Goal: Task Accomplishment & Management: Manage account settings

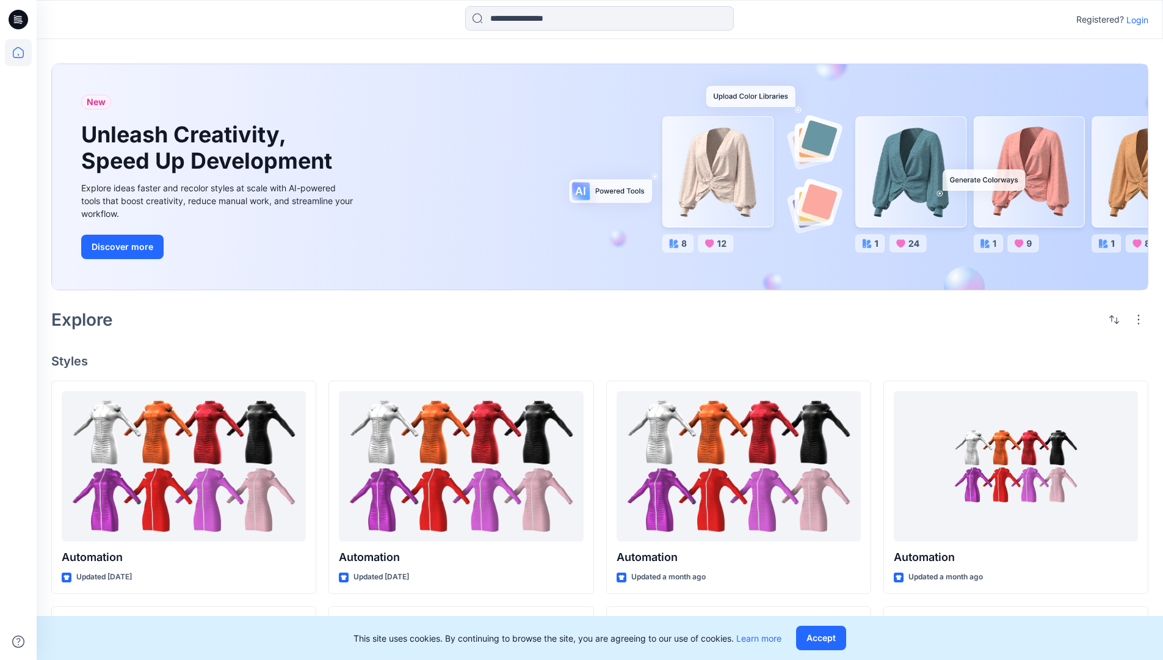
click at [1135, 20] on p "Login" at bounding box center [1138, 19] width 22 height 13
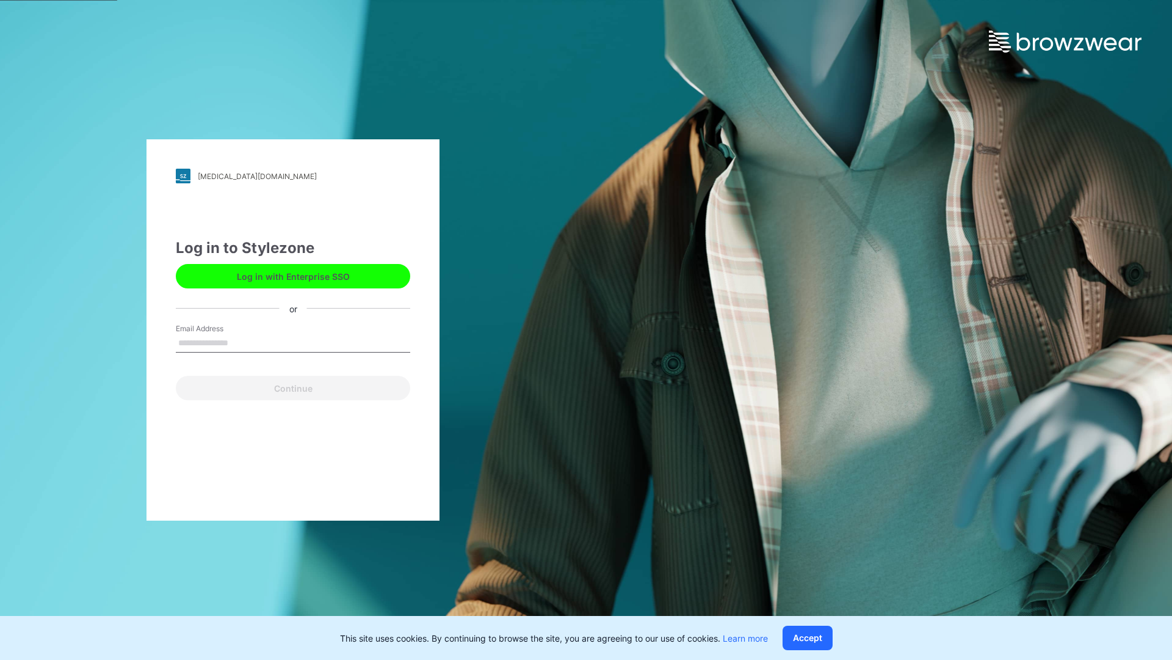
click at [241, 342] on input "Email Address" at bounding box center [293, 343] width 234 height 18
type input "**********"
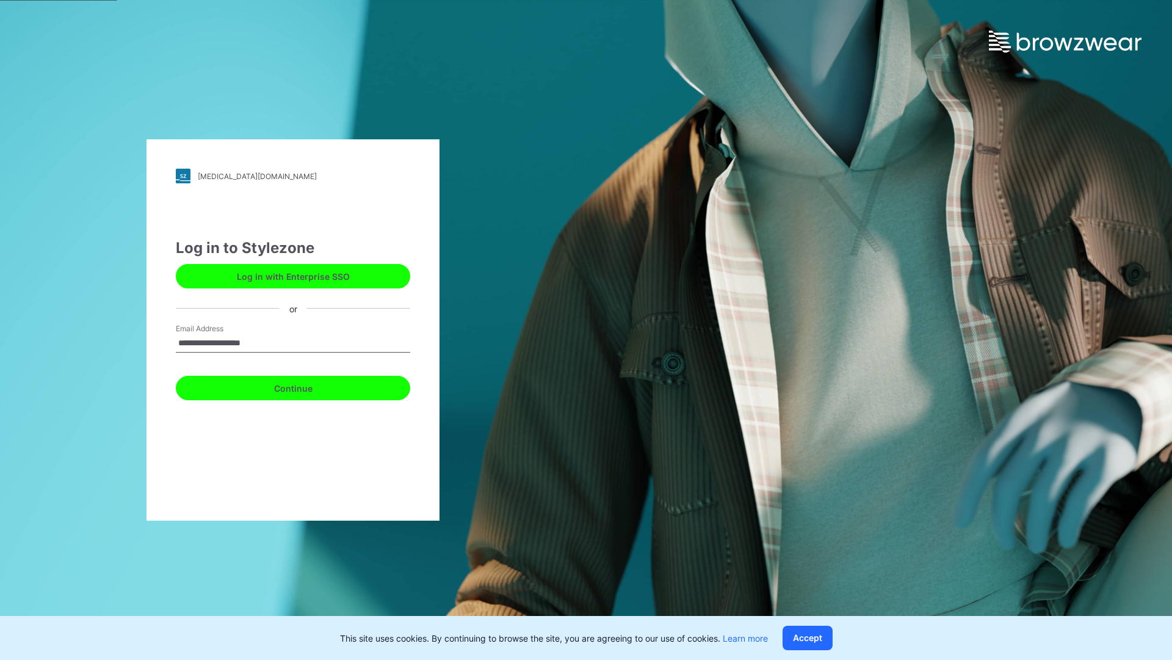
click at [307, 386] on button "Continue" at bounding box center [293, 388] width 234 height 24
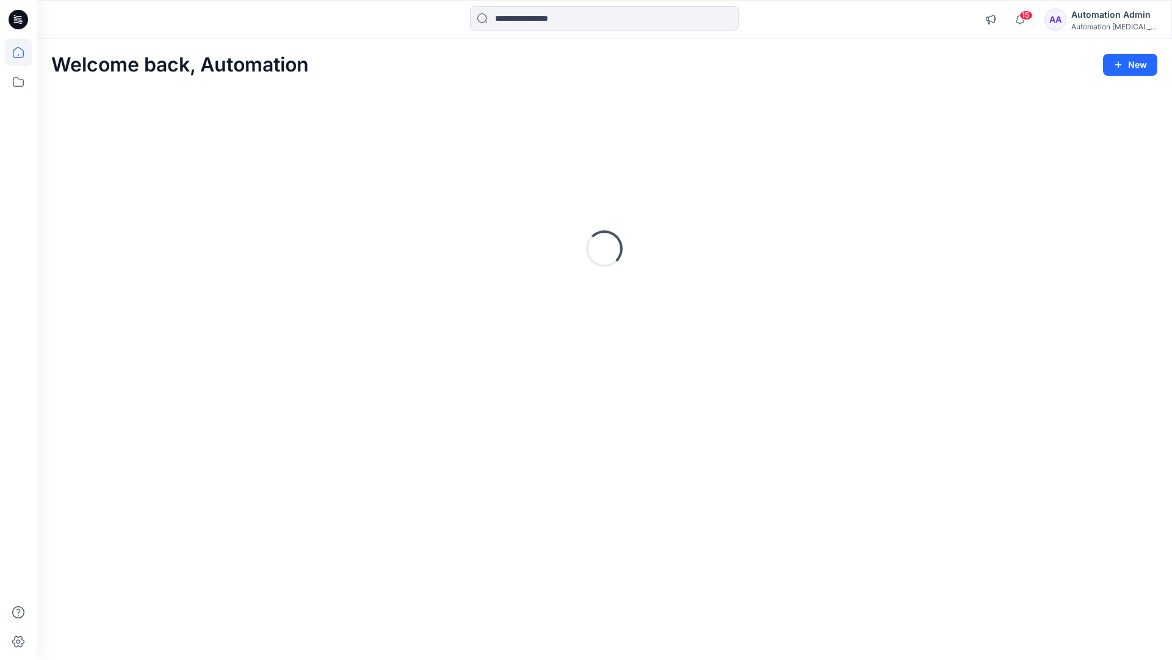
click at [23, 53] on icon at bounding box center [18, 52] width 11 height 11
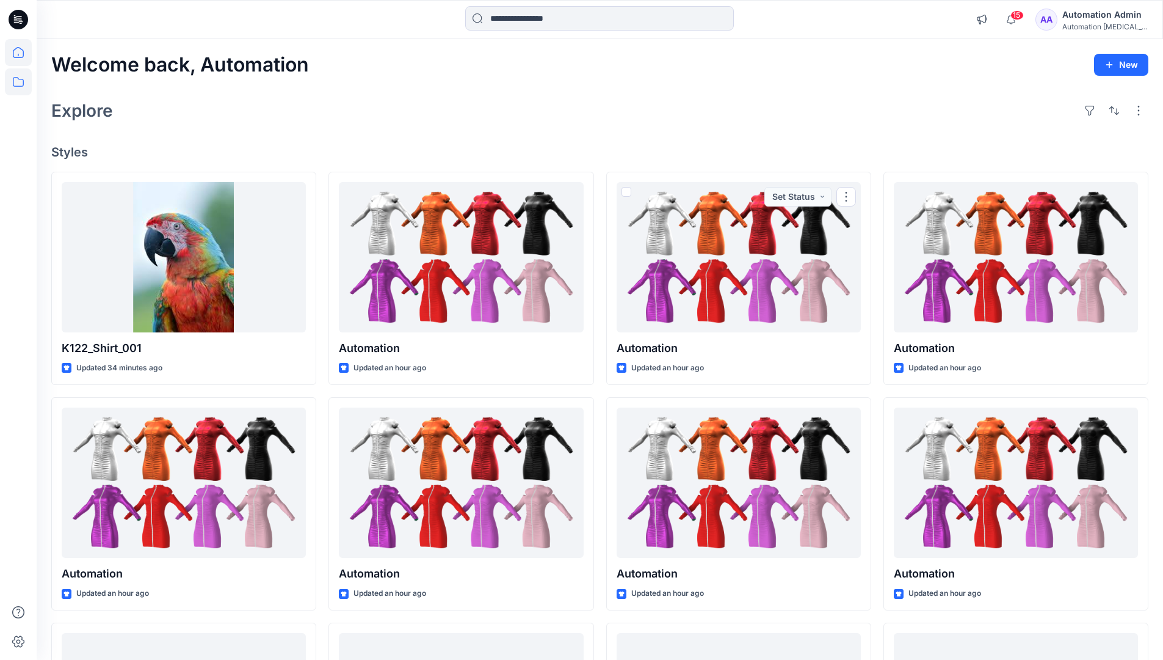
click at [15, 84] on icon at bounding box center [18, 81] width 27 height 27
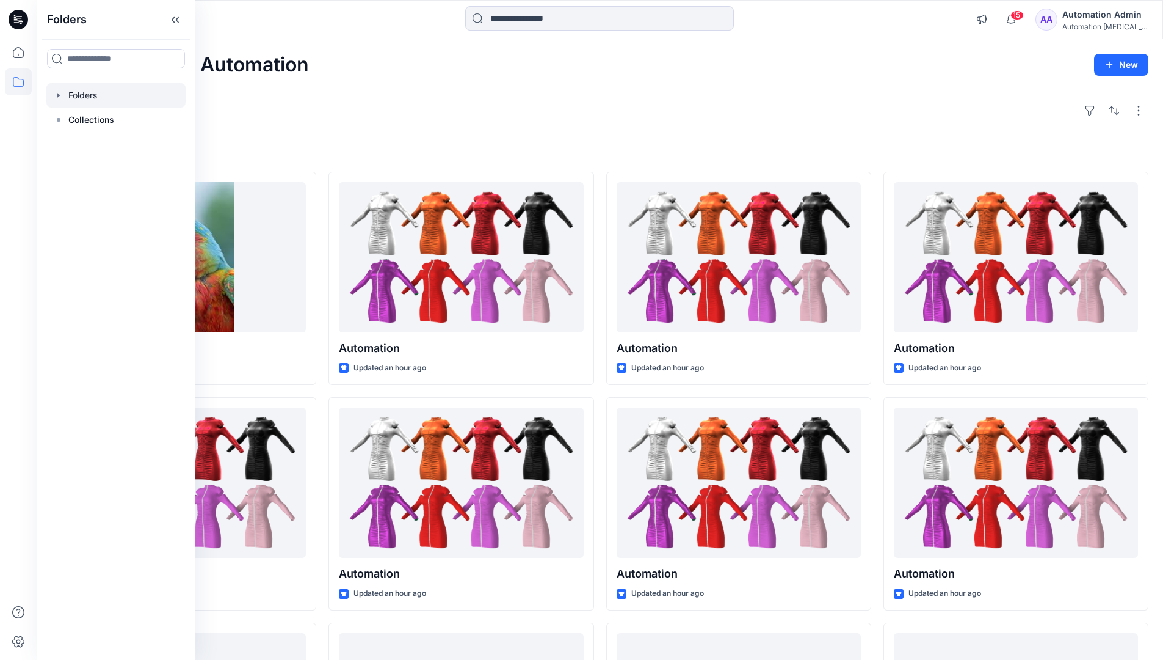
click at [79, 92] on div at bounding box center [115, 95] width 139 height 24
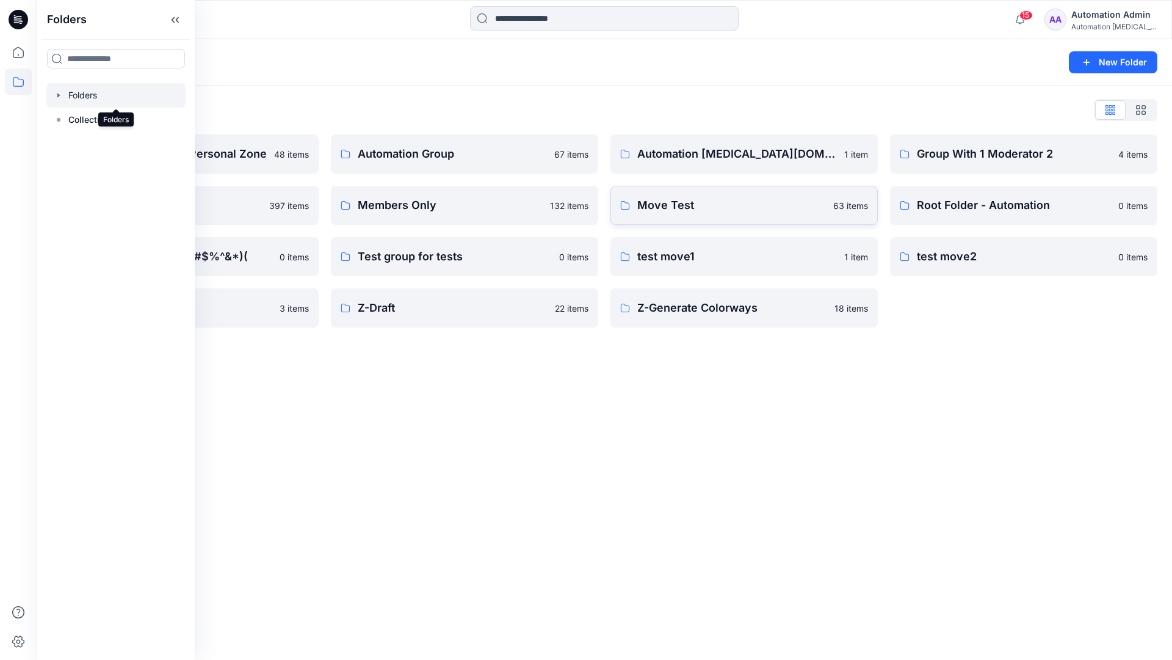
click at [698, 208] on p "Move Test" at bounding box center [732, 205] width 189 height 17
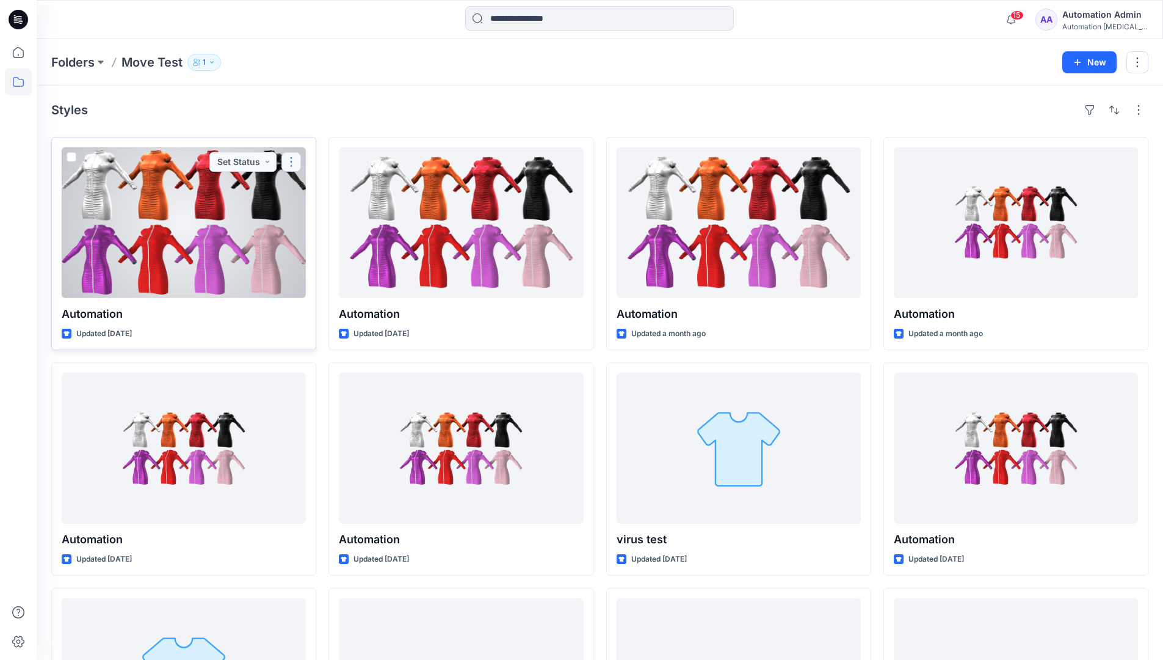
click at [291, 162] on button "button" at bounding box center [292, 162] width 20 height 20
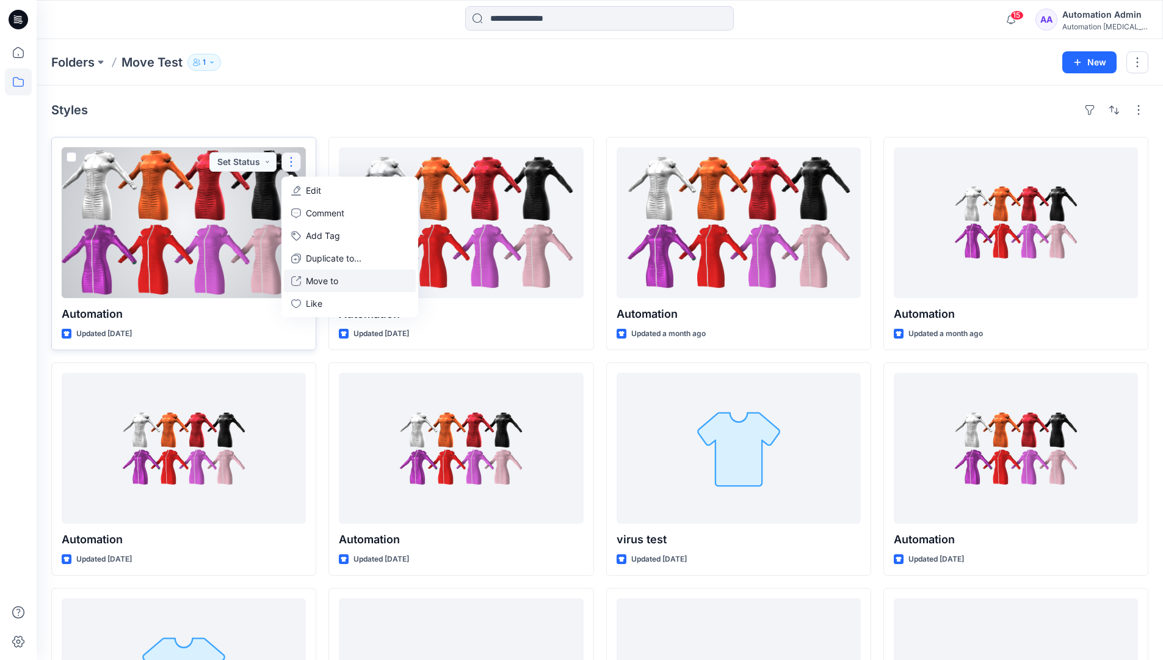
click at [335, 277] on p "Move to" at bounding box center [322, 280] width 32 height 13
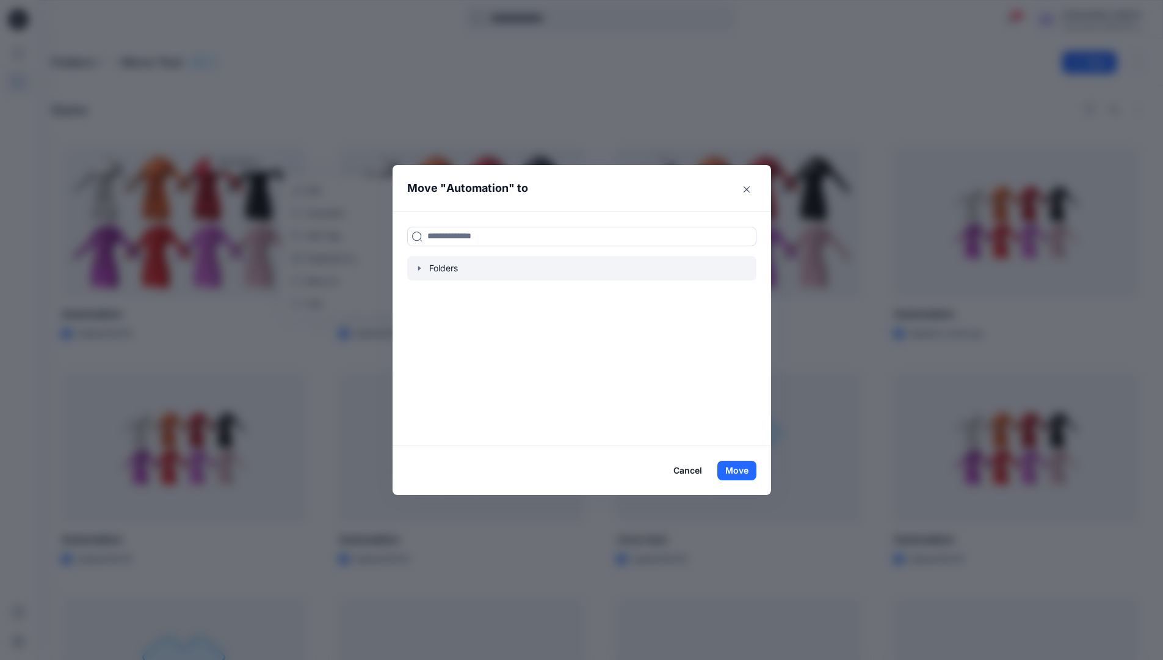
click at [422, 266] on icon "button" at bounding box center [420, 268] width 10 height 10
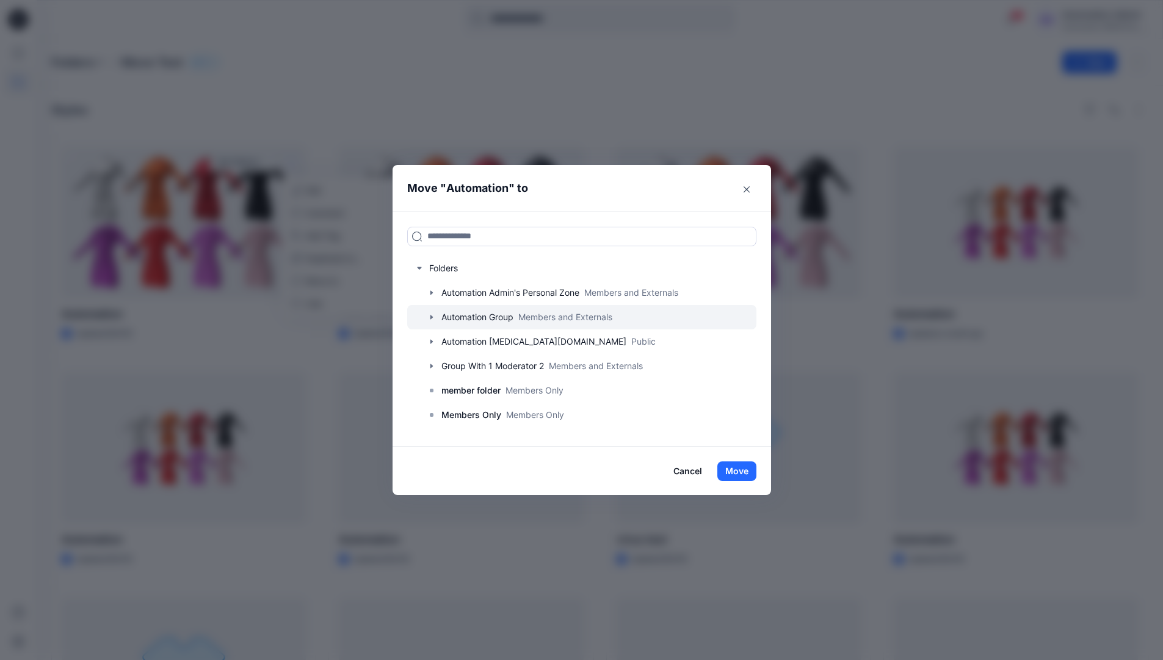
click at [469, 316] on div at bounding box center [581, 317] width 349 height 24
click at [744, 468] on button "Move" at bounding box center [737, 471] width 39 height 20
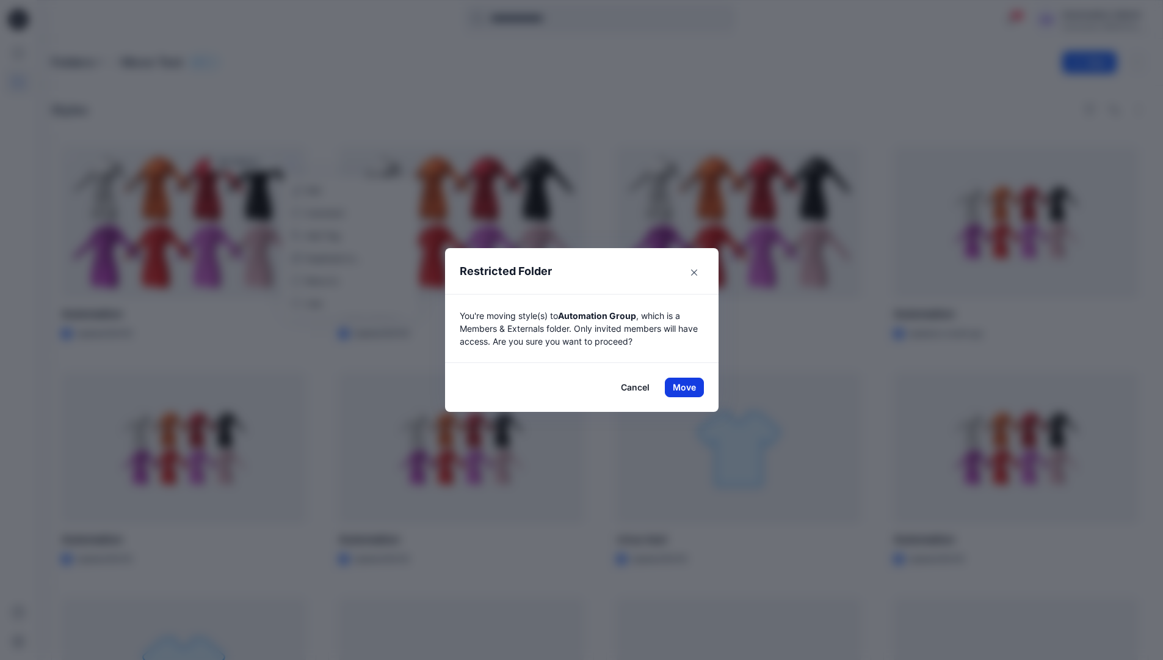
click at [689, 387] on button "Move" at bounding box center [684, 387] width 39 height 20
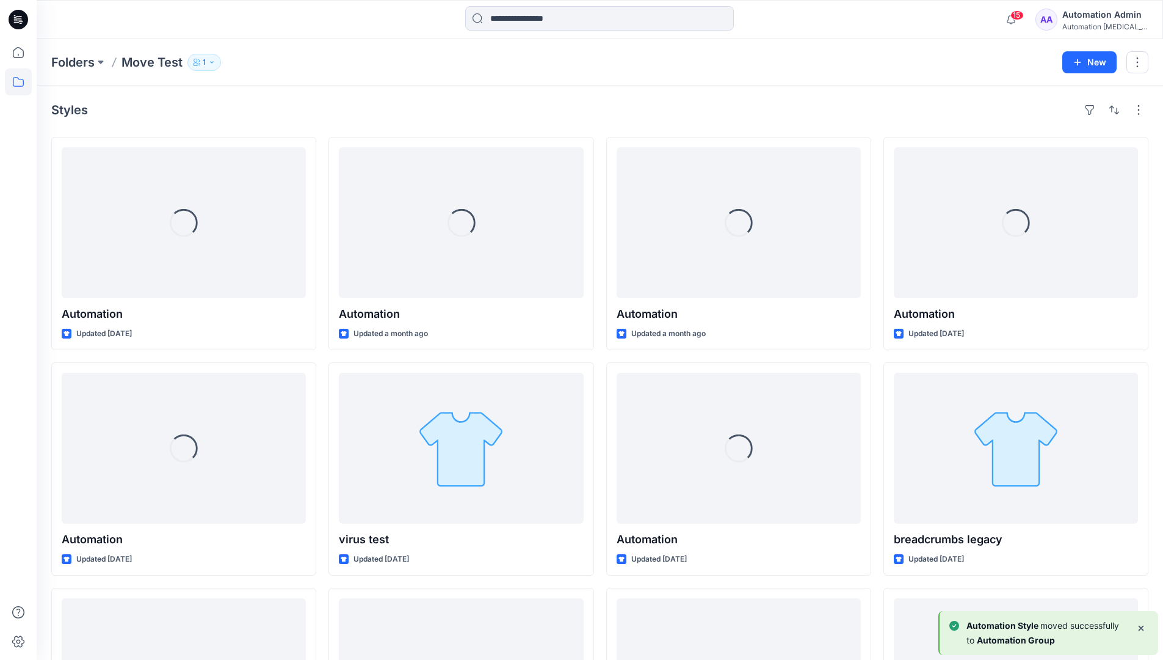
drag, startPoint x: 689, startPoint y: 387, endPoint x: 656, endPoint y: 113, distance: 276.1
click at [656, 113] on div "Styles" at bounding box center [599, 110] width 1097 height 20
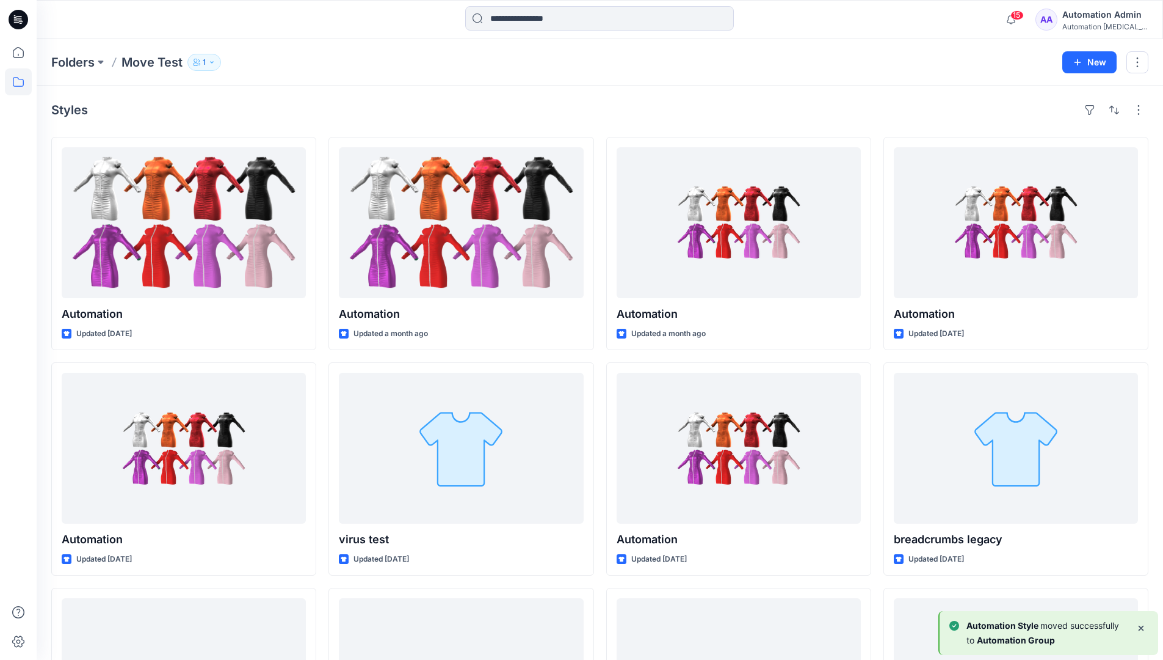
click at [70, 114] on h4 "Styles" at bounding box center [69, 110] width 37 height 15
drag, startPoint x: 70, startPoint y: 114, endPoint x: 194, endPoint y: 124, distance: 124.4
click at [194, 124] on div "Styles Automation Updated 7 days ago Automation Updated 2 months ago Automation…" at bounding box center [600, 472] width 1127 height 774
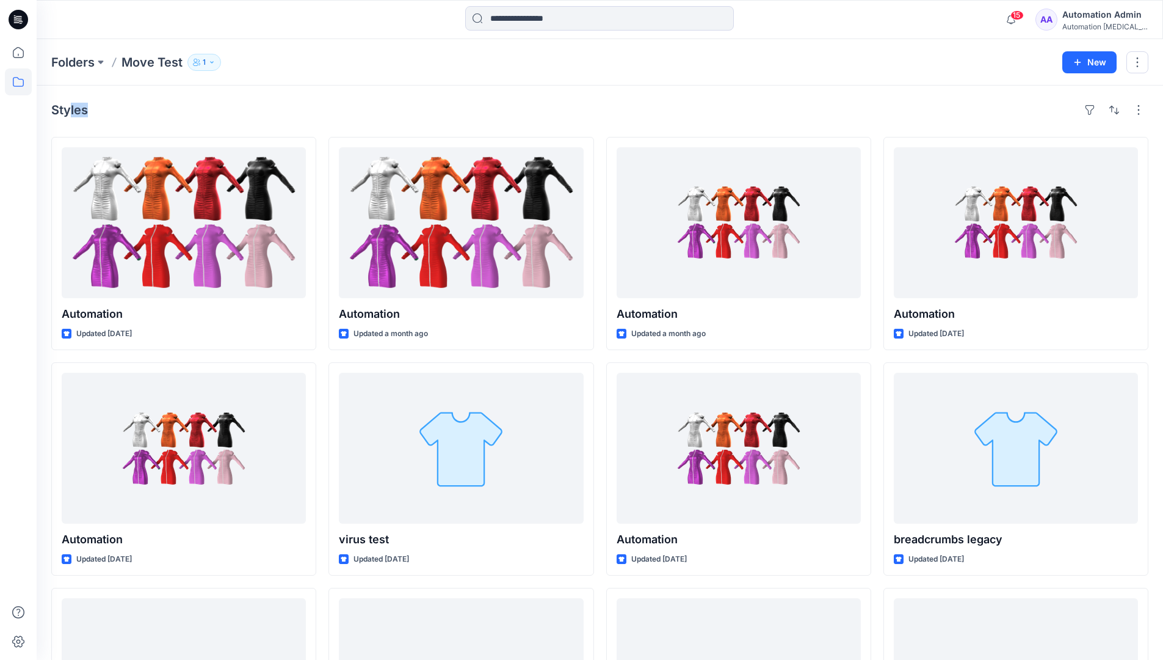
click at [20, 83] on icon at bounding box center [18, 81] width 27 height 27
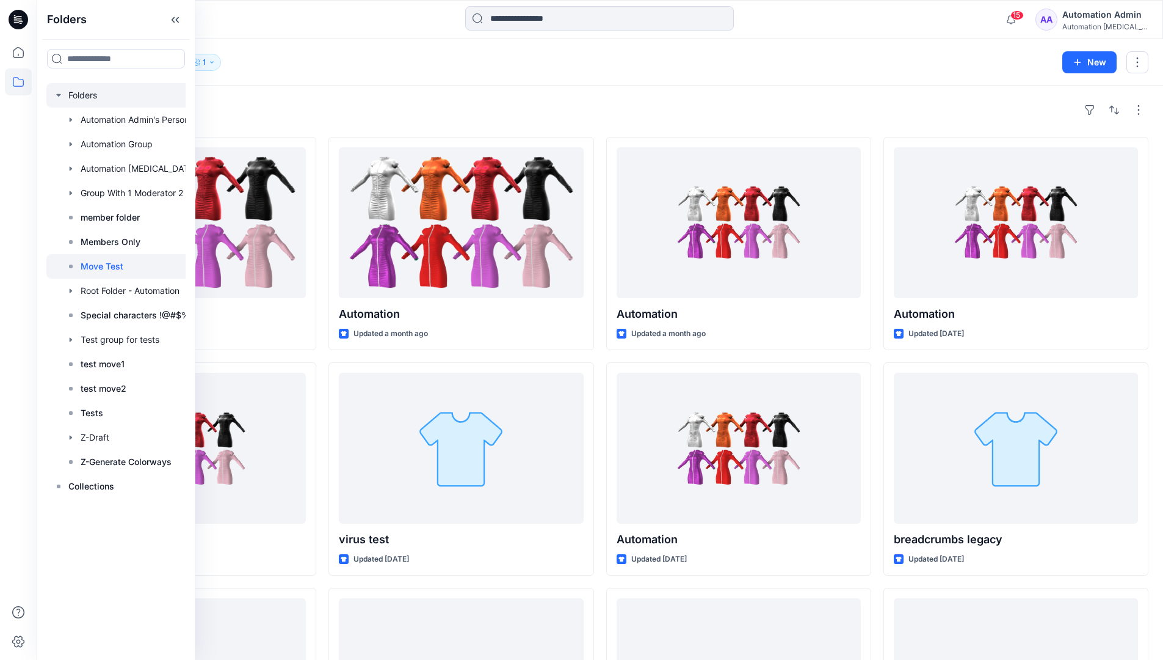
click at [86, 97] on div at bounding box center [131, 95] width 171 height 24
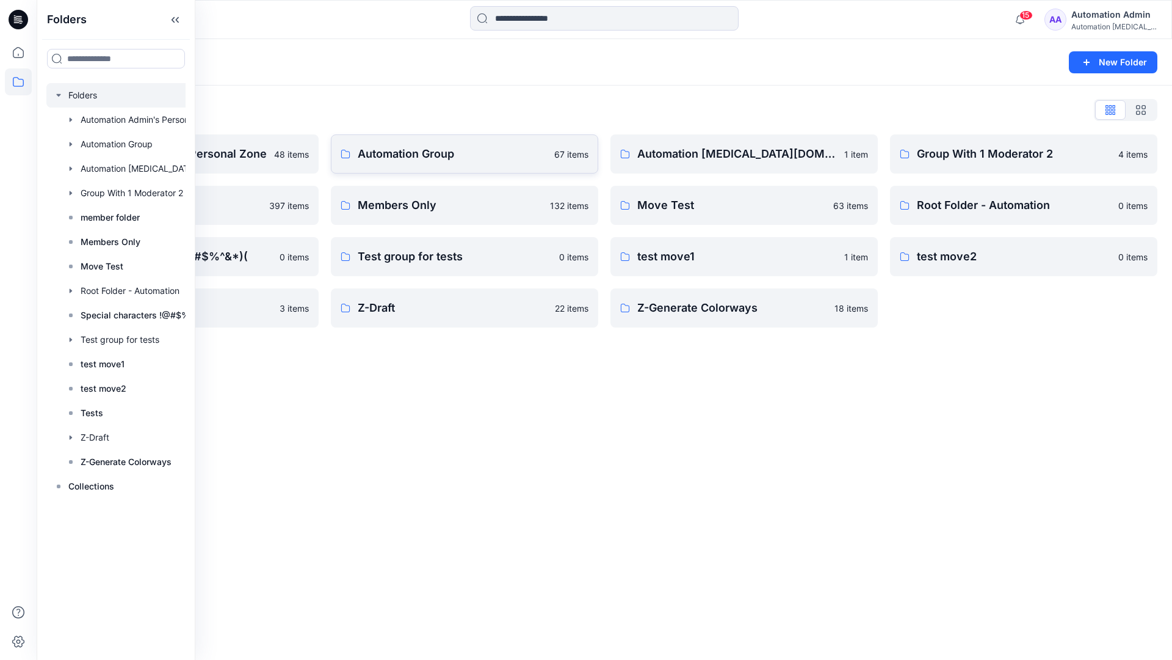
click at [448, 161] on p "Automation Group" at bounding box center [452, 153] width 189 height 17
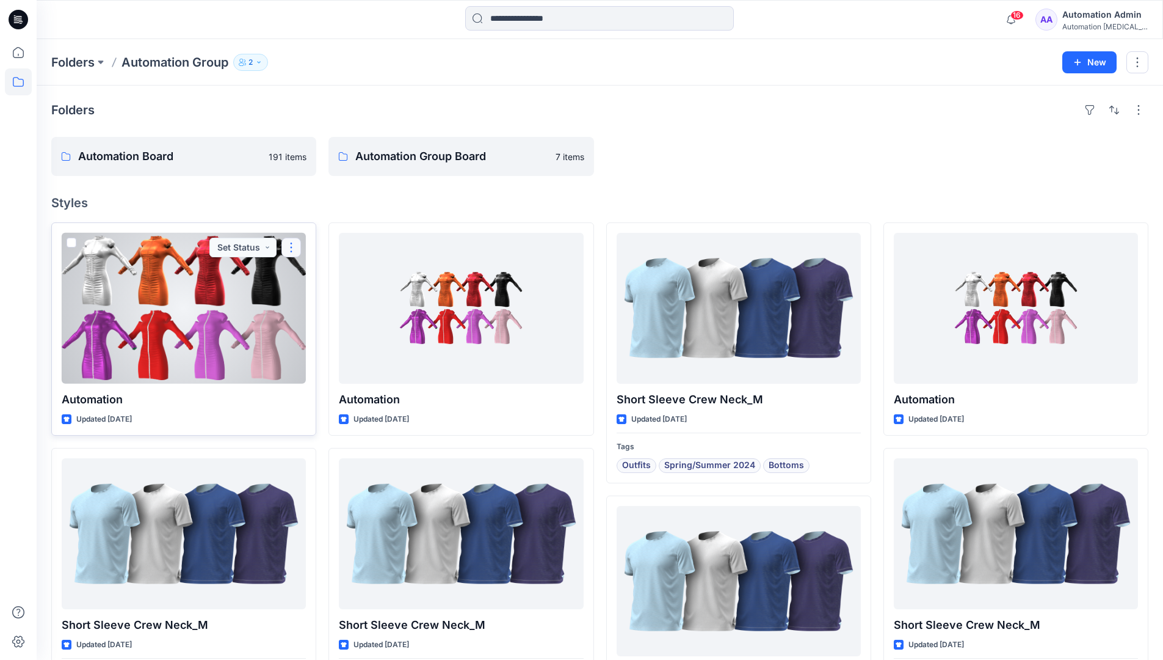
click at [291, 253] on button "button" at bounding box center [292, 248] width 20 height 20
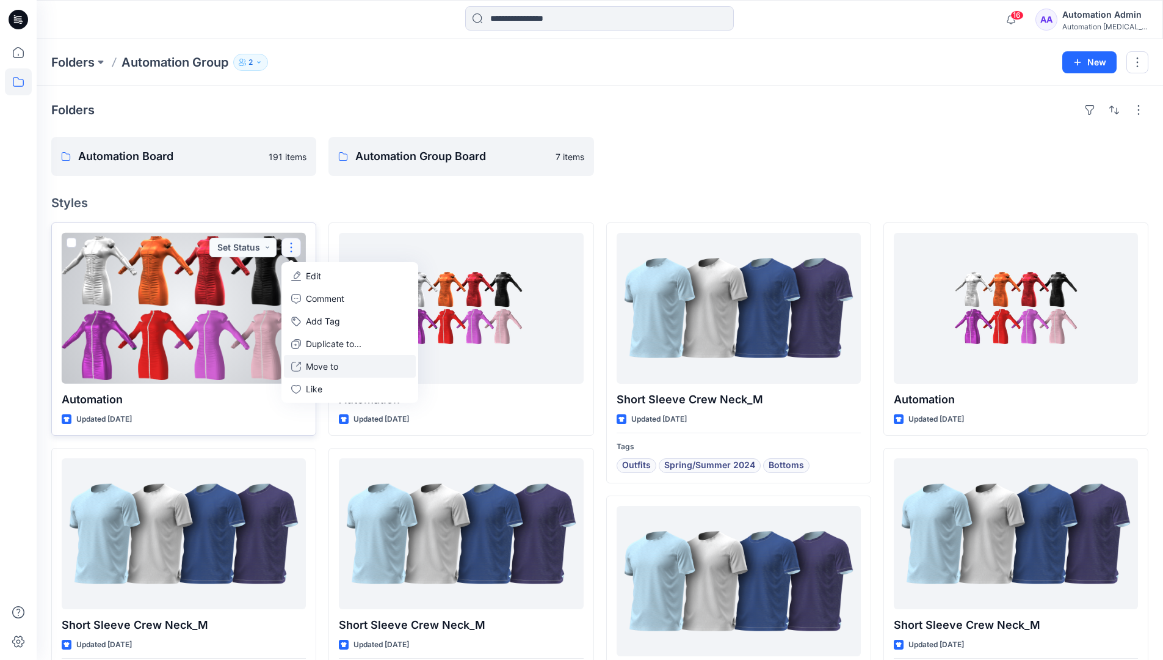
click at [334, 362] on p "Move to" at bounding box center [322, 366] width 32 height 13
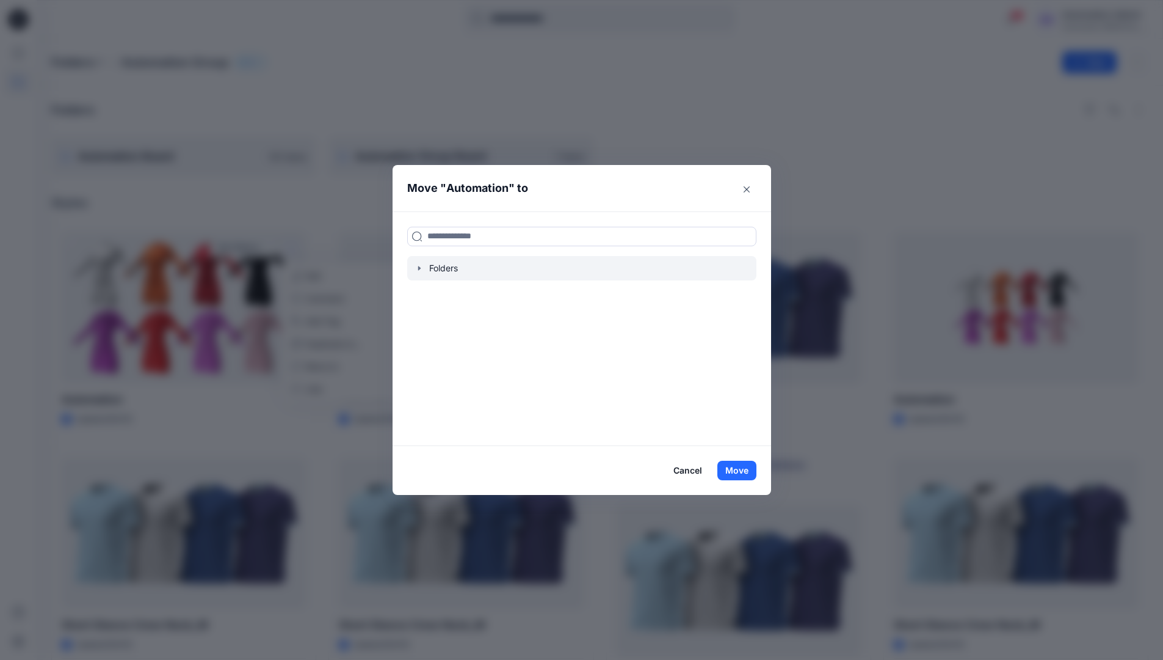
click at [424, 267] on icon "button" at bounding box center [420, 268] width 10 height 10
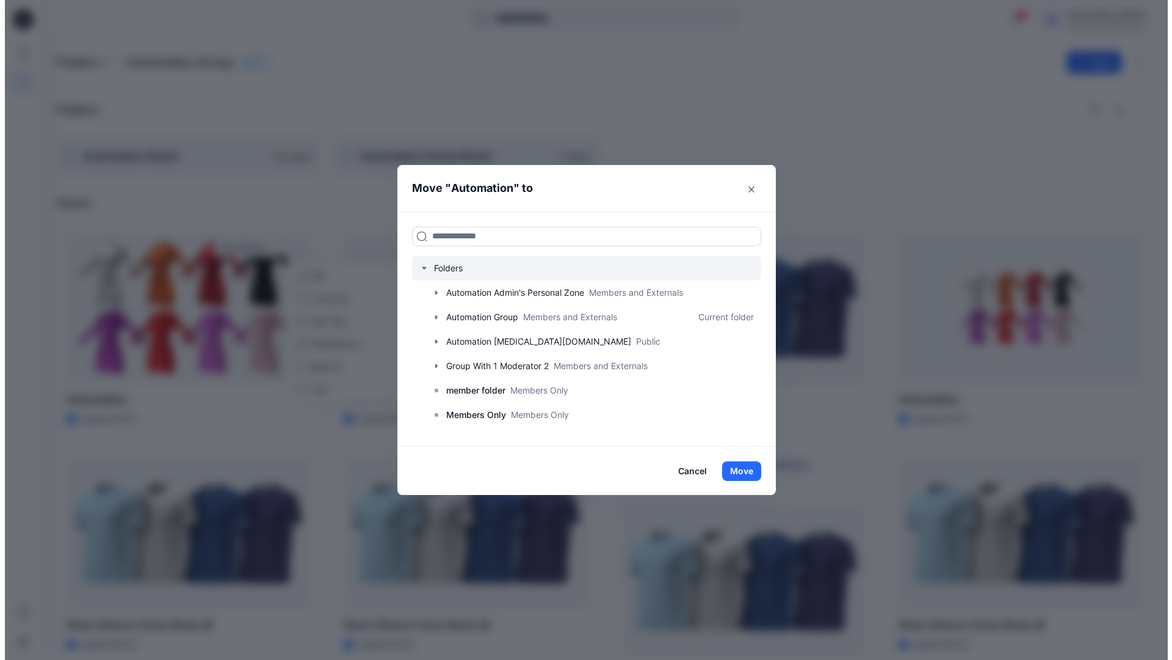
scroll to position [96, 0]
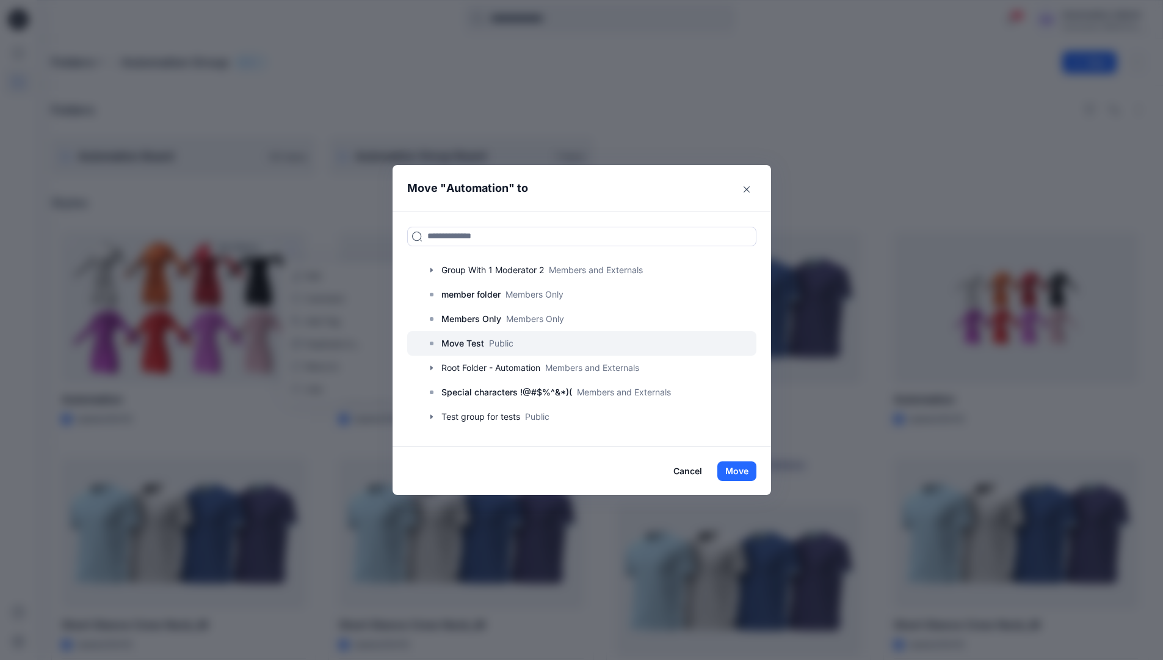
click at [467, 339] on p "Move Test" at bounding box center [463, 343] width 43 height 15
click at [735, 464] on button "Move" at bounding box center [737, 471] width 39 height 20
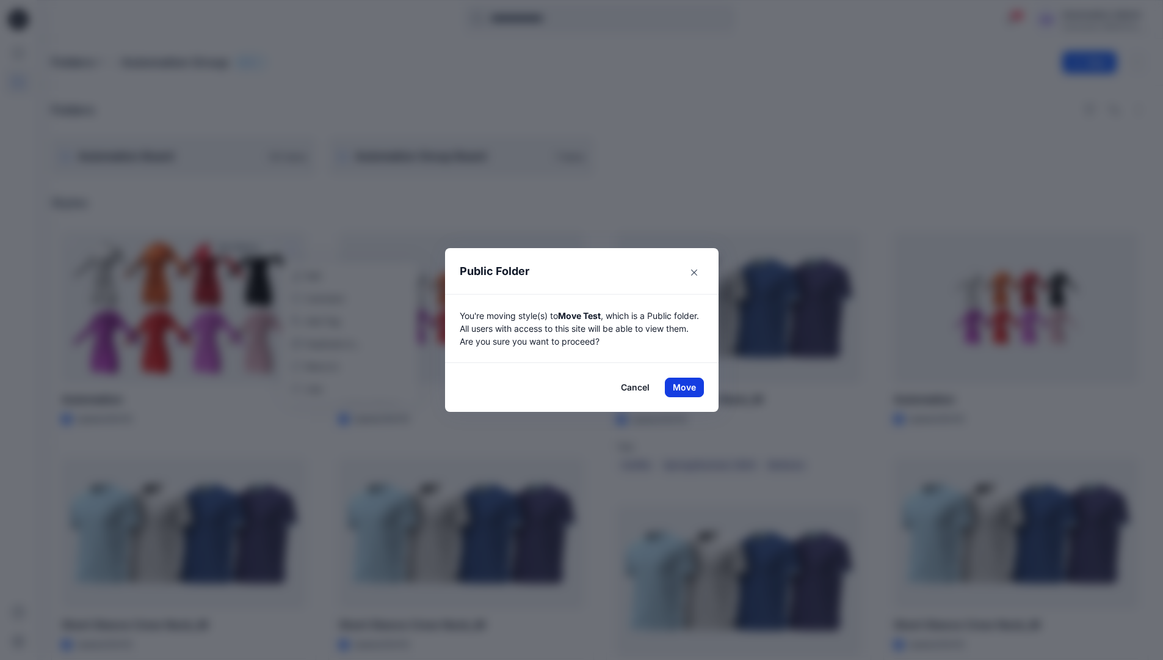
click at [689, 387] on button "Move" at bounding box center [684, 387] width 39 height 20
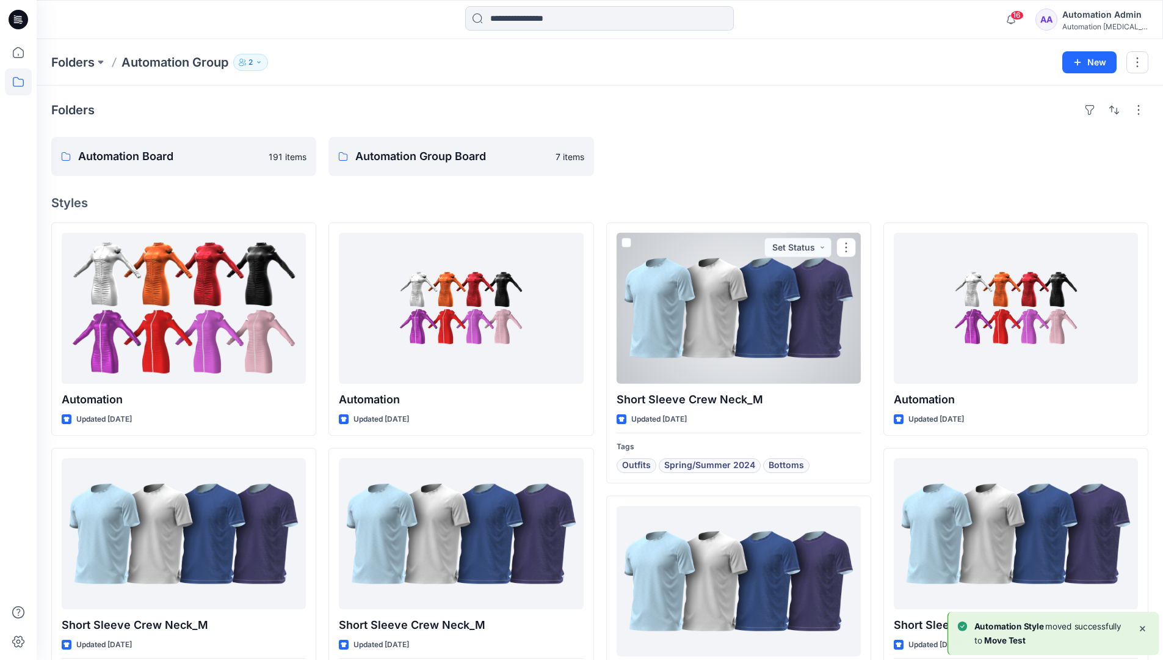
click at [1084, 26] on div "Automation testim..." at bounding box center [1105, 26] width 85 height 9
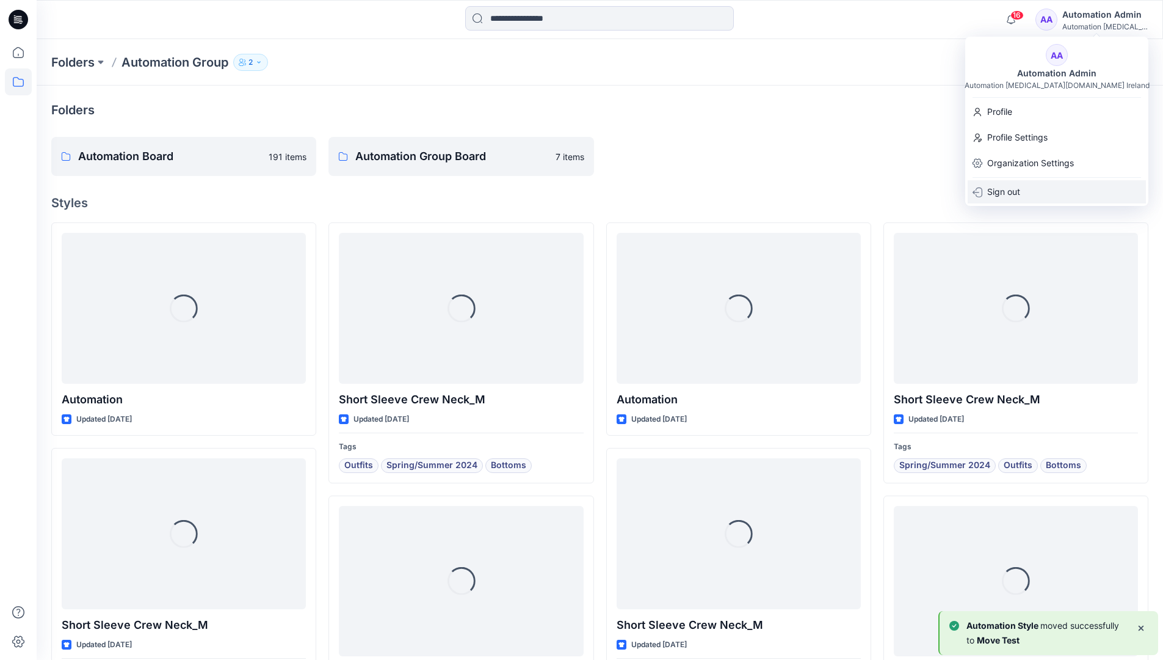
click at [1004, 183] on p "Sign out" at bounding box center [1003, 191] width 33 height 23
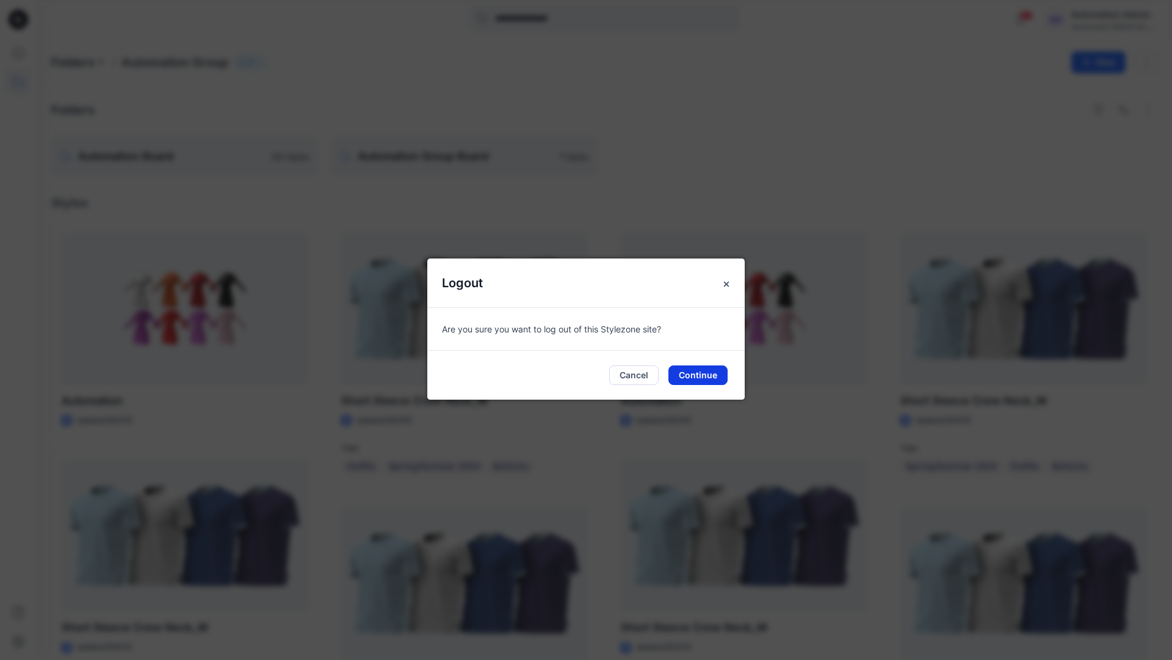
click at [710, 379] on button "Continue" at bounding box center [698, 375] width 59 height 20
